Goal: Task Accomplishment & Management: Manage account settings

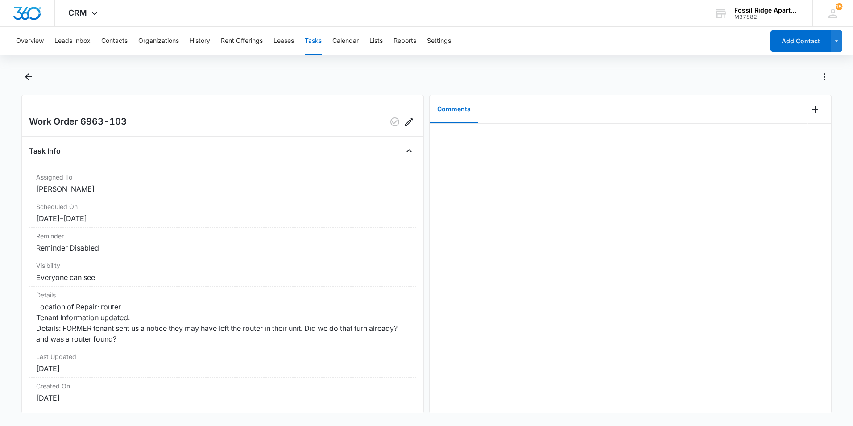
click at [204, 250] on dd "Reminder Disabled" at bounding box center [222, 247] width 373 height 11
click at [29, 75] on icon "Back" at bounding box center [28, 76] width 11 height 11
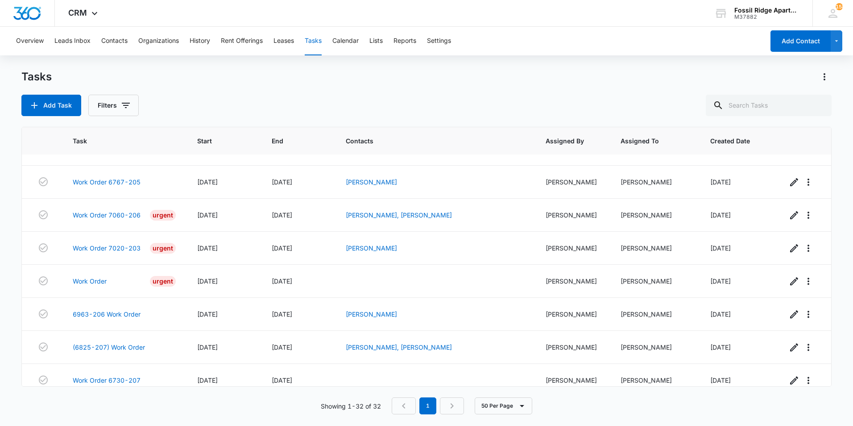
scroll to position [825, 0]
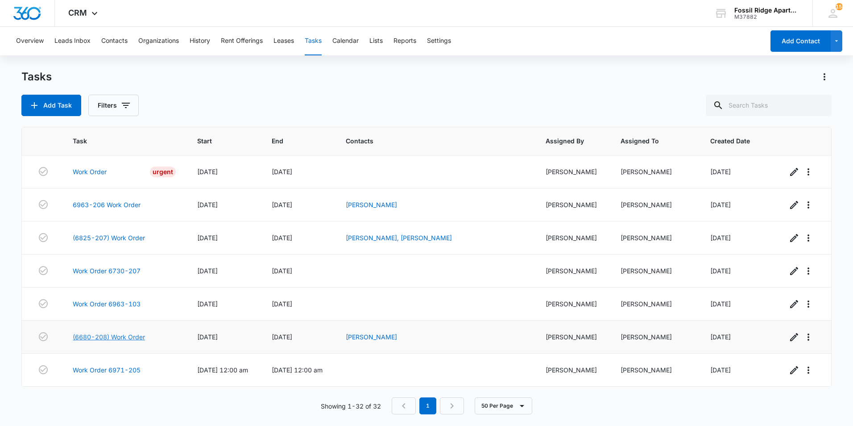
click at [135, 334] on link "(6680-208) Work Order" at bounding box center [109, 336] width 72 height 9
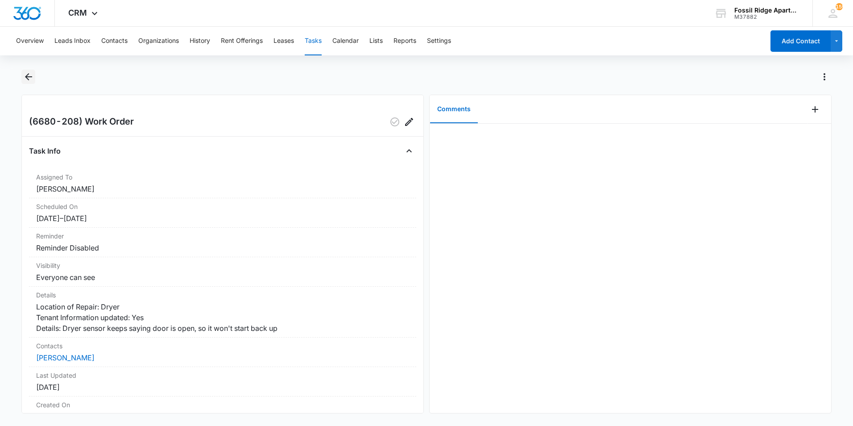
click at [29, 81] on icon "Back" at bounding box center [28, 76] width 11 height 11
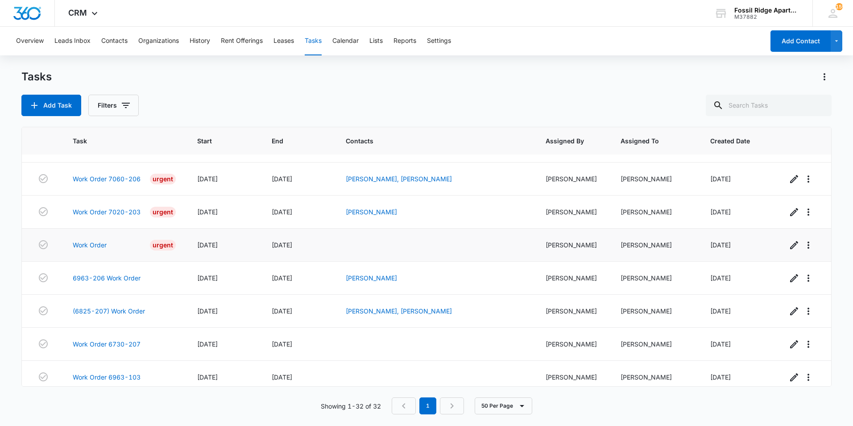
scroll to position [825, 0]
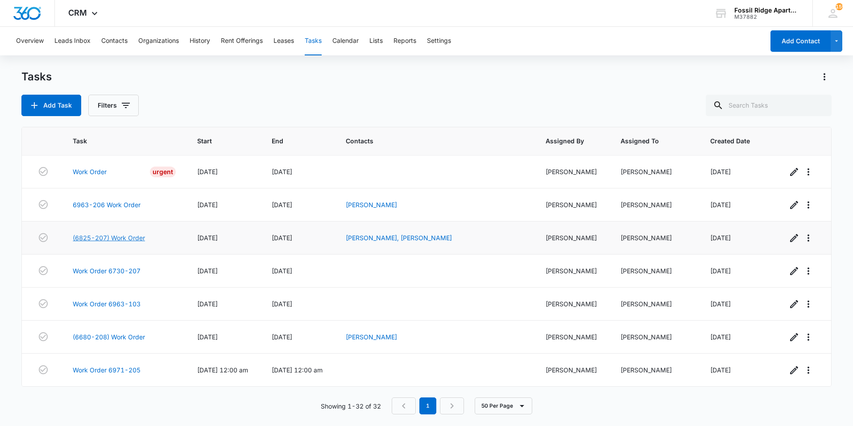
click at [125, 237] on link "(6825-207) Work Order" at bounding box center [109, 237] width 72 height 9
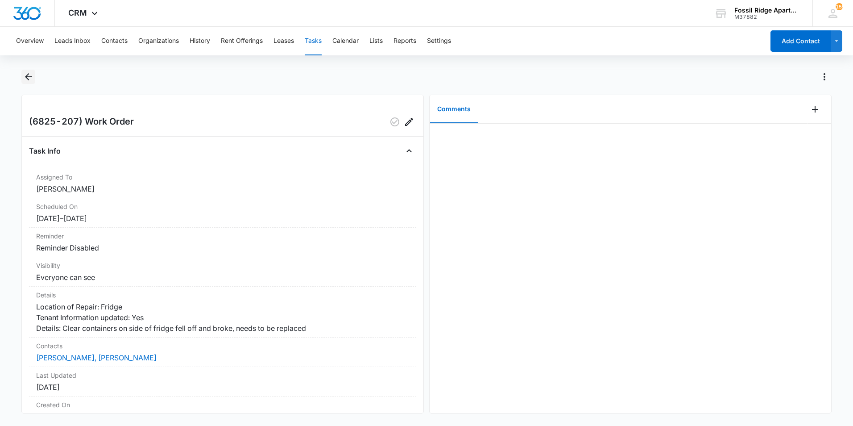
click at [30, 81] on icon "Back" at bounding box center [28, 76] width 11 height 11
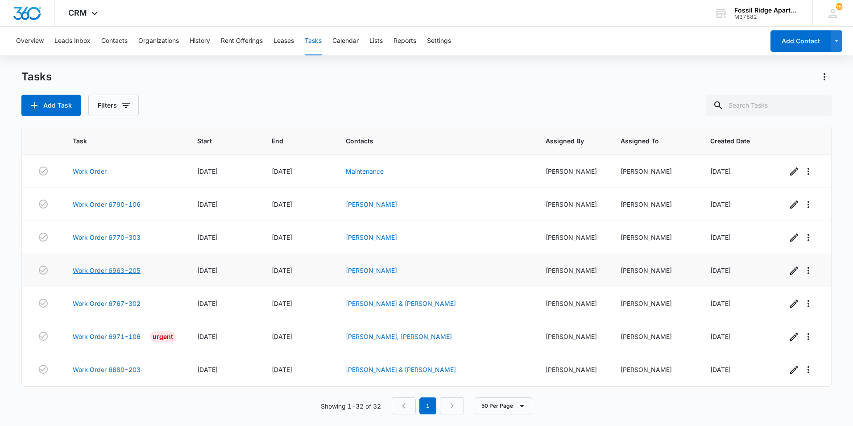
click at [111, 270] on link "Work Order 6963-205" at bounding box center [107, 270] width 68 height 9
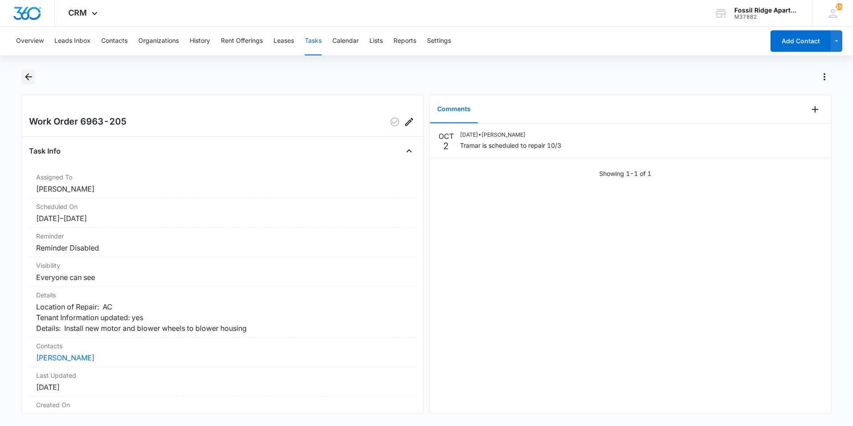
click at [25, 73] on icon "Back" at bounding box center [28, 76] width 11 height 11
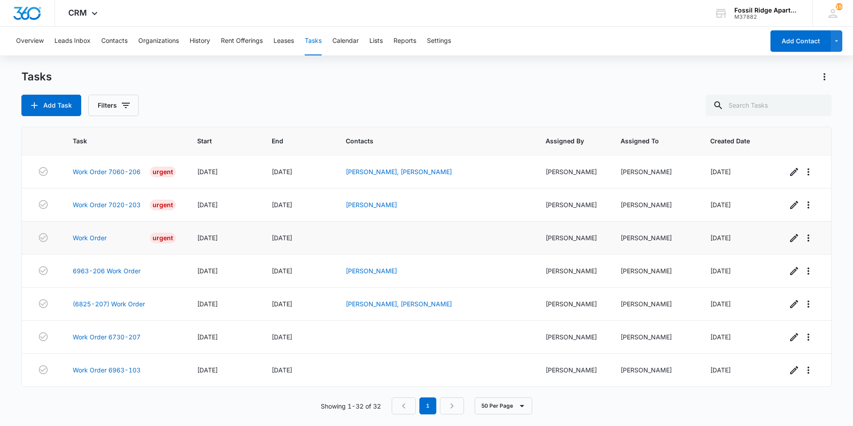
scroll to position [825, 0]
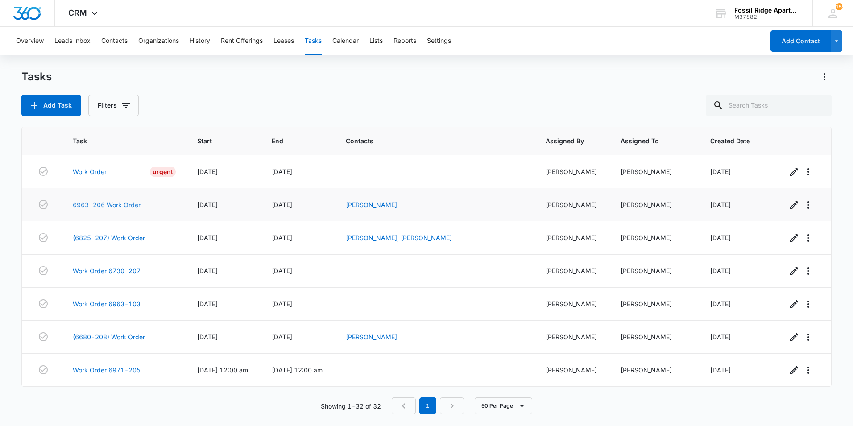
click at [122, 201] on link "6963-206 Work Order" at bounding box center [107, 204] width 68 height 9
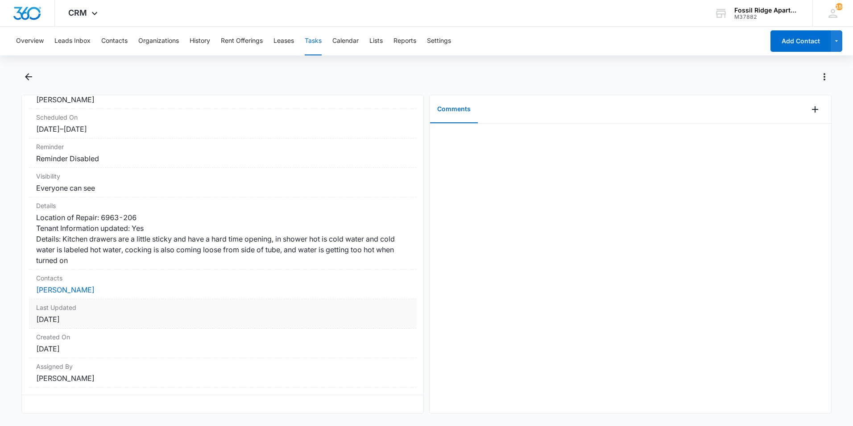
scroll to position [107, 0]
click at [60, 285] on link "[PERSON_NAME]" at bounding box center [65, 289] width 58 height 9
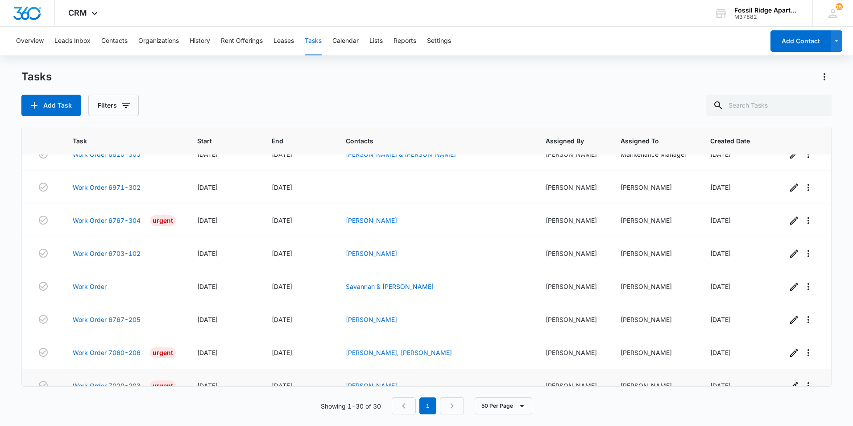
scroll to position [759, 0]
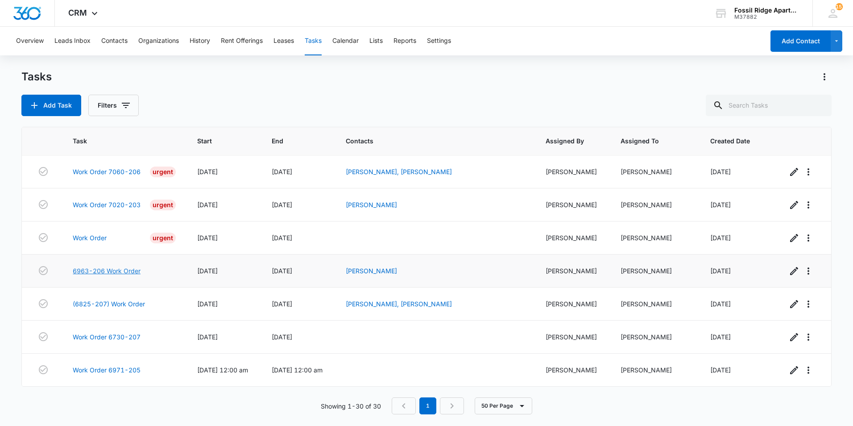
click at [130, 269] on link "6963-206 Work Order" at bounding box center [107, 270] width 68 height 9
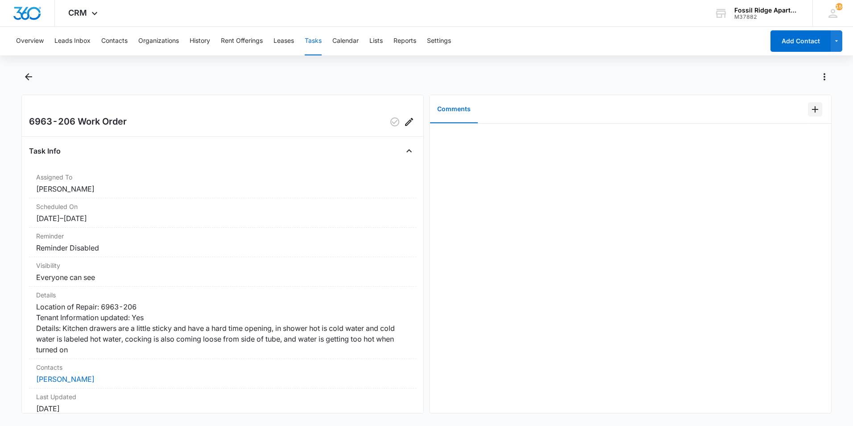
click at [810, 116] on button "Add Comment" at bounding box center [815, 109] width 14 height 14
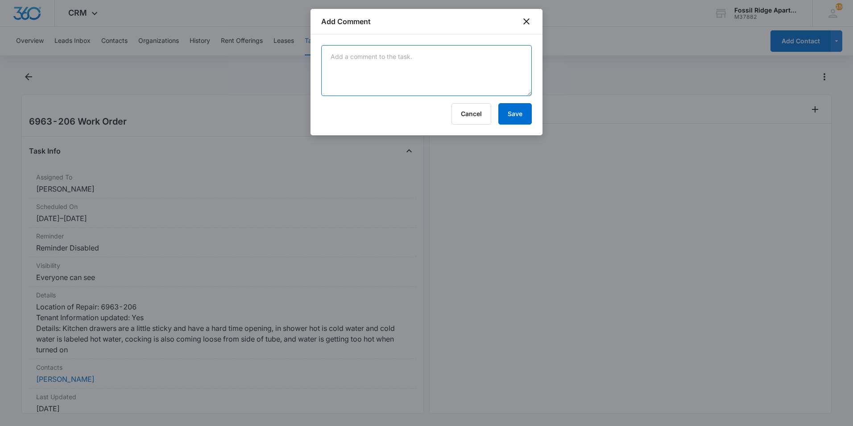
click at [469, 77] on textarea at bounding box center [426, 70] width 211 height 51
click at [394, 62] on textarea "Fixed hot water issue" at bounding box center [426, 70] width 211 height 51
type textarea "Fixed hot water issue will return with new rails for kitchen drawers."
click at [513, 112] on button "Save" at bounding box center [514, 113] width 33 height 21
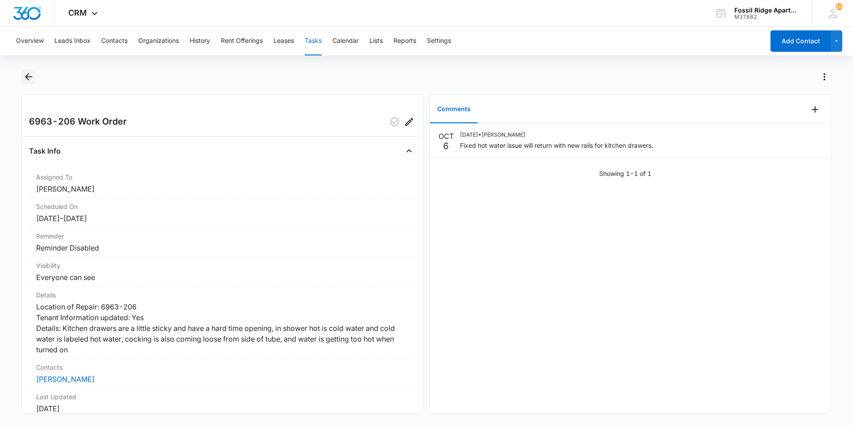
click at [27, 80] on icon "Back" at bounding box center [28, 76] width 11 height 11
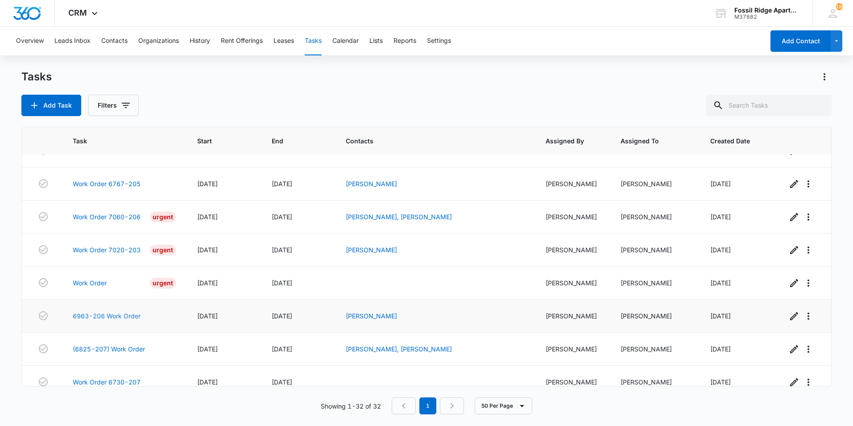
scroll to position [825, 0]
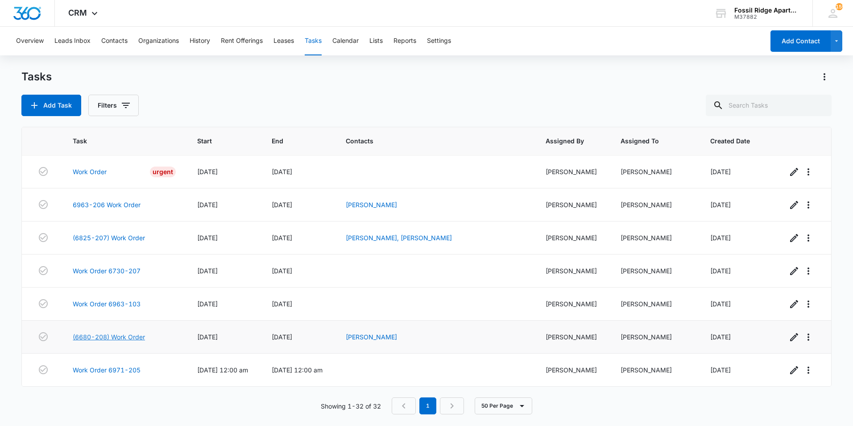
click at [123, 336] on link "(6680-208) Work Order" at bounding box center [109, 336] width 72 height 9
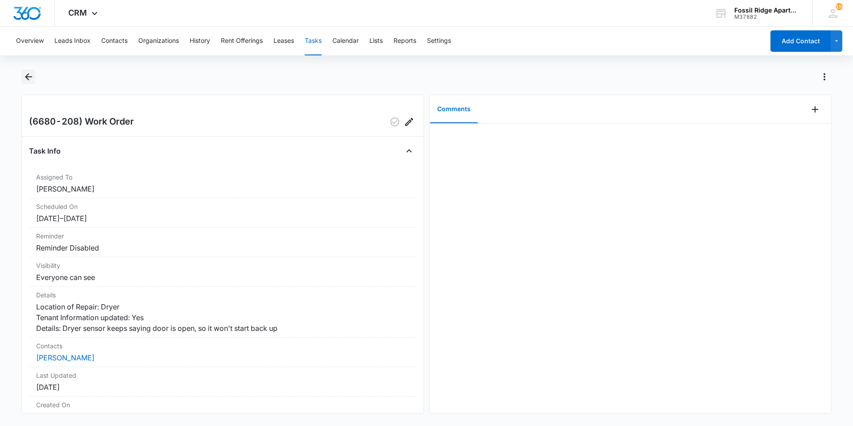
click at [28, 83] on button "Back" at bounding box center [28, 77] width 14 height 14
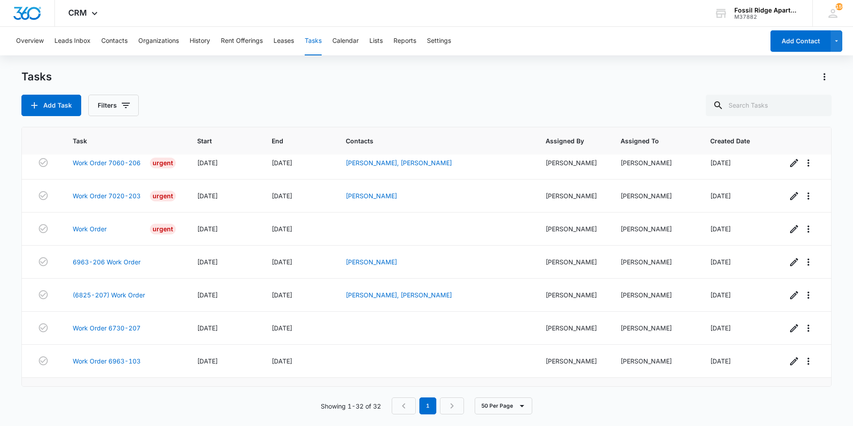
scroll to position [825, 0]
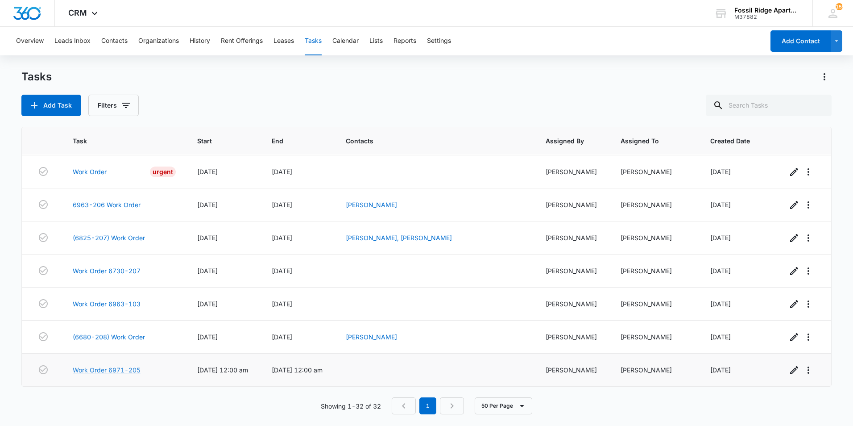
click at [110, 369] on link "Work Order 6971-205" at bounding box center [107, 369] width 68 height 9
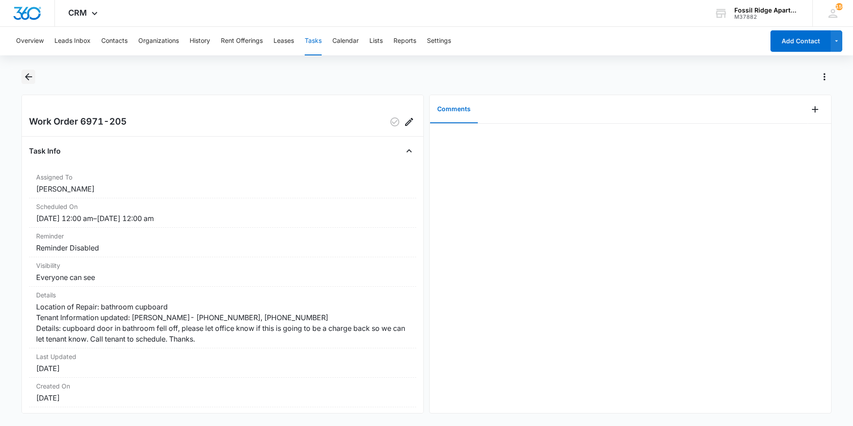
click at [25, 79] on icon "Back" at bounding box center [28, 76] width 11 height 11
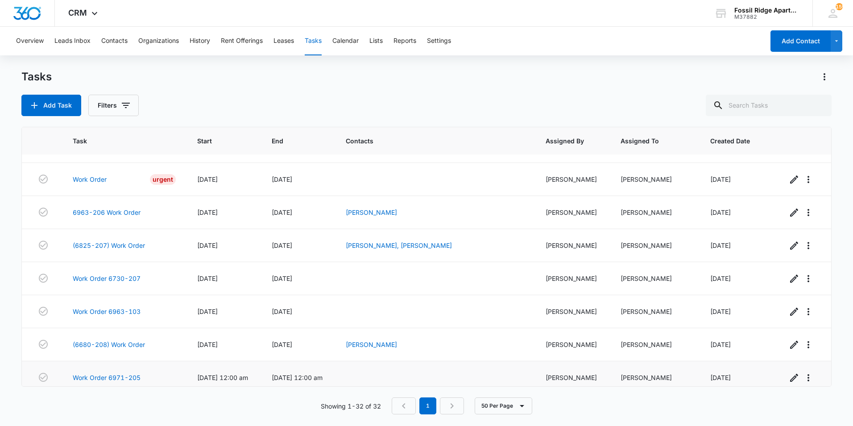
scroll to position [825, 0]
